Goal: Communication & Community: Share content

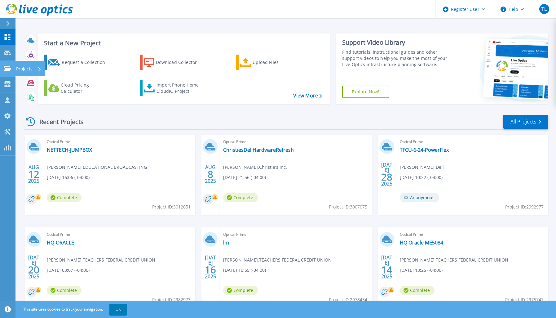
click at [9, 71] on link "Projects Projects" at bounding box center [8, 69] width 16 height 16
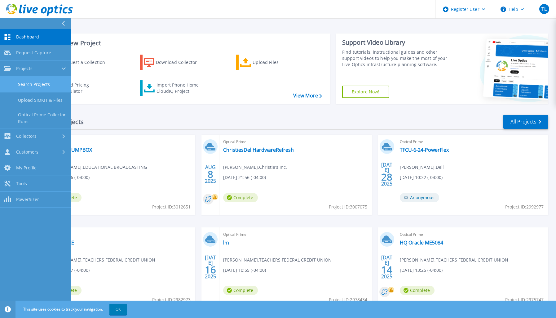
click at [18, 85] on link "Search Projects" at bounding box center [35, 85] width 71 height 16
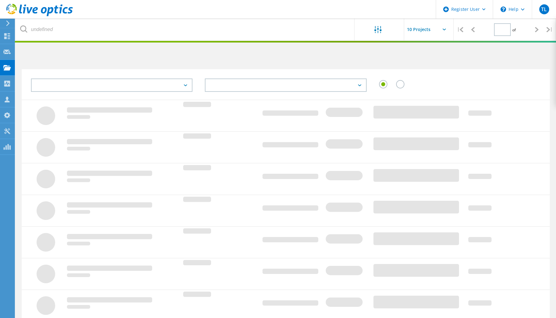
type input "1"
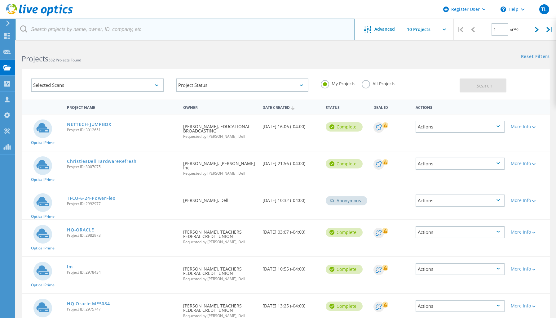
click at [140, 29] on input "text" at bounding box center [185, 30] width 339 height 22
paste input "2918948"
type input "2918948"
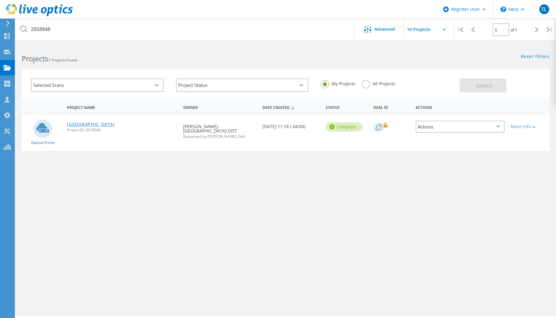
click at [115, 123] on link "[GEOGRAPHIC_DATA]" at bounding box center [91, 124] width 48 height 4
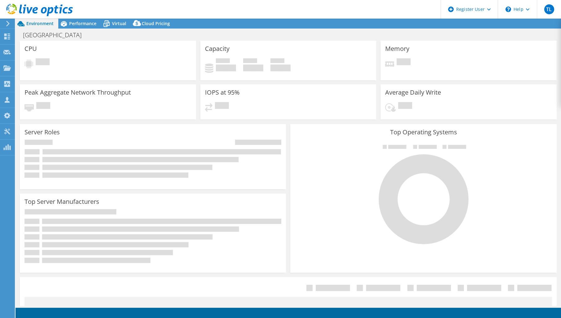
select select "USD"
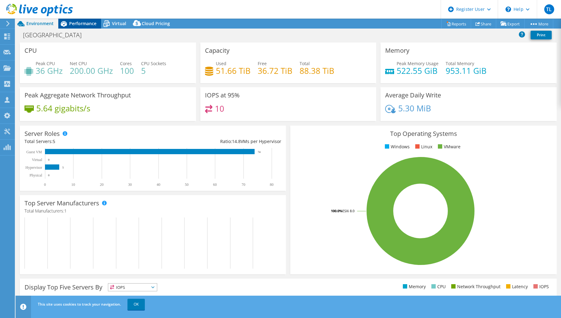
click at [90, 25] on span "Performance" at bounding box center [82, 23] width 27 height 6
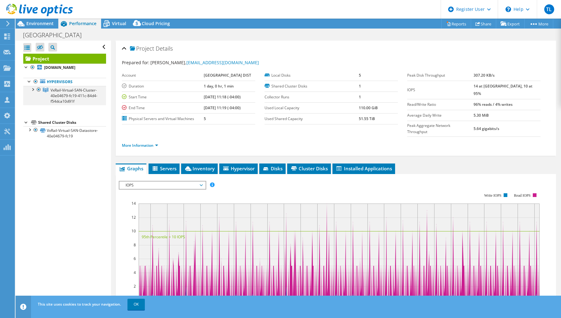
click at [33, 89] on div at bounding box center [32, 89] width 6 height 6
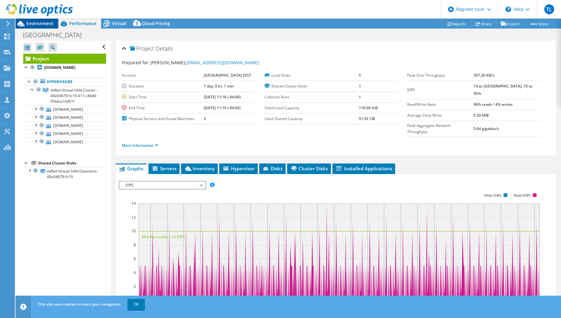
click at [38, 23] on span "Environment" at bounding box center [39, 23] width 27 height 6
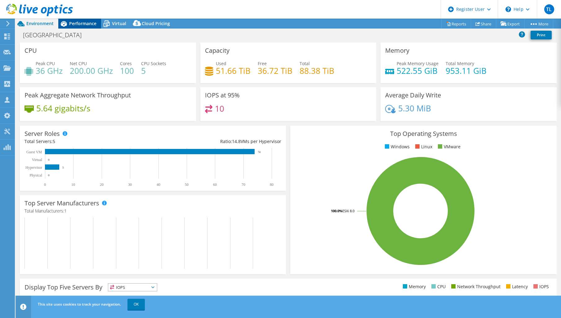
click at [84, 22] on span "Performance" at bounding box center [82, 23] width 27 height 6
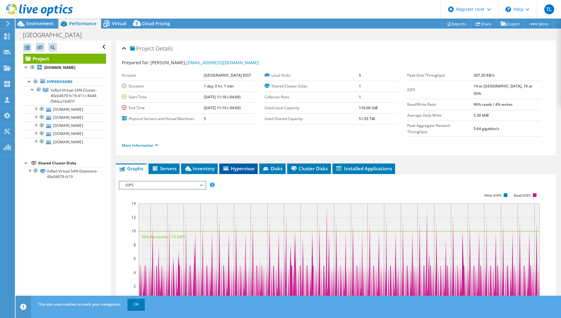
click at [244, 167] on span "Hypervisor" at bounding box center [238, 168] width 32 height 6
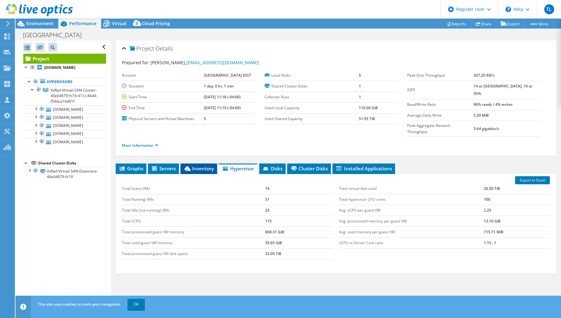
click at [202, 167] on span "Inventory" at bounding box center [199, 168] width 30 height 6
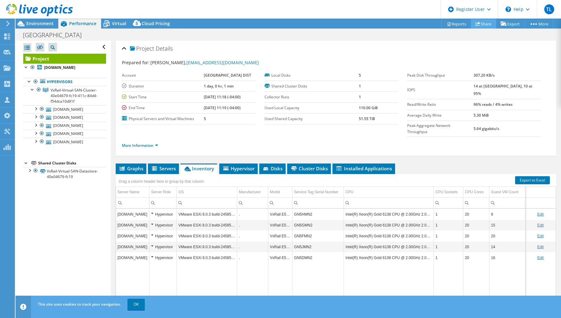
click at [479, 24] on link "Share" at bounding box center [483, 24] width 25 height 10
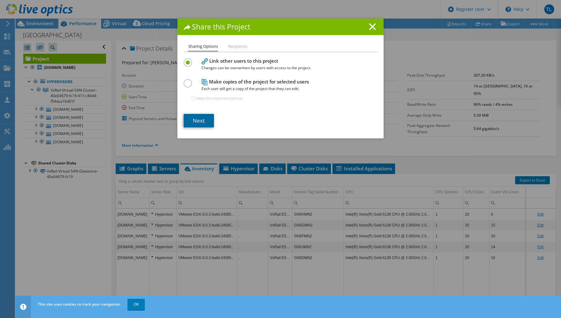
click at [198, 121] on link "Next" at bounding box center [199, 121] width 30 height 14
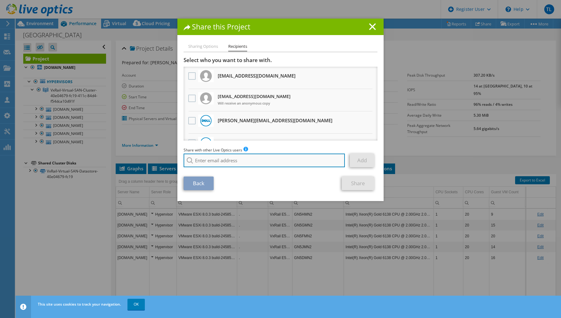
click at [237, 160] on input "search" at bounding box center [264, 160] width 161 height 14
paste input "[EMAIL_ADDRESS][DOMAIN_NAME]"
type input "[EMAIL_ADDRESS][DOMAIN_NAME]"
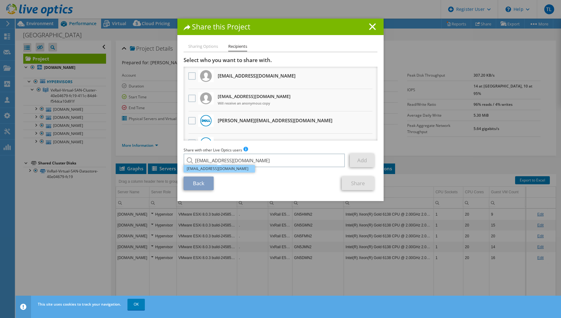
click at [234, 168] on li "[EMAIL_ADDRESS][DOMAIN_NAME]" at bounding box center [219, 168] width 71 height 7
click at [364, 159] on link "Add" at bounding box center [362, 160] width 24 height 14
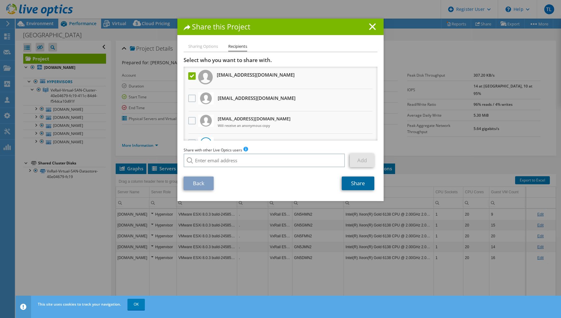
click at [355, 181] on link "Share" at bounding box center [358, 183] width 33 height 14
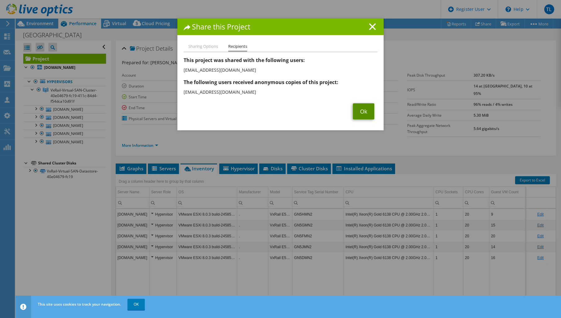
click at [363, 107] on link "Ok" at bounding box center [363, 111] width 21 height 16
